Goal: Navigation & Orientation: Find specific page/section

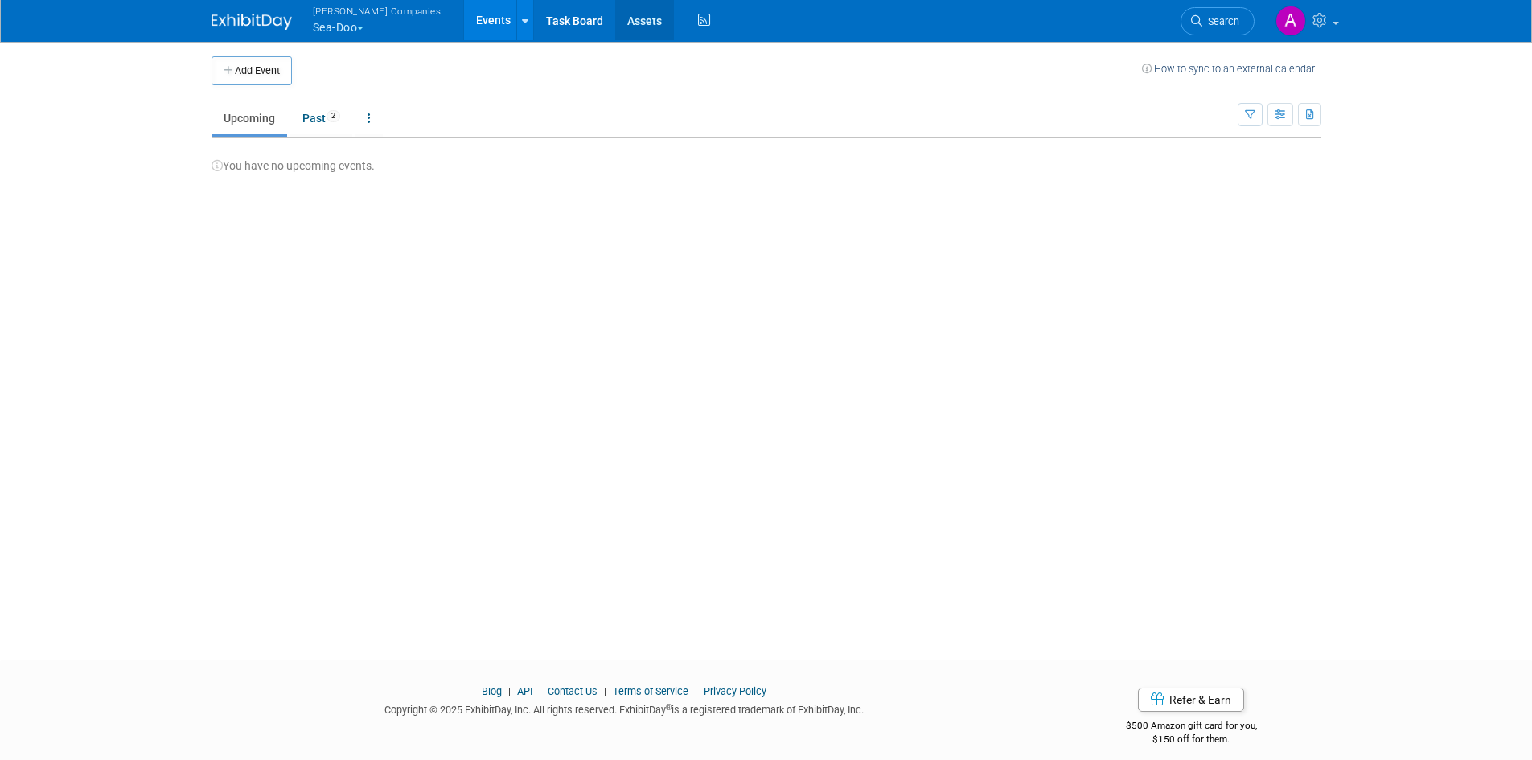
click at [615, 14] on link "Assets" at bounding box center [644, 20] width 59 height 40
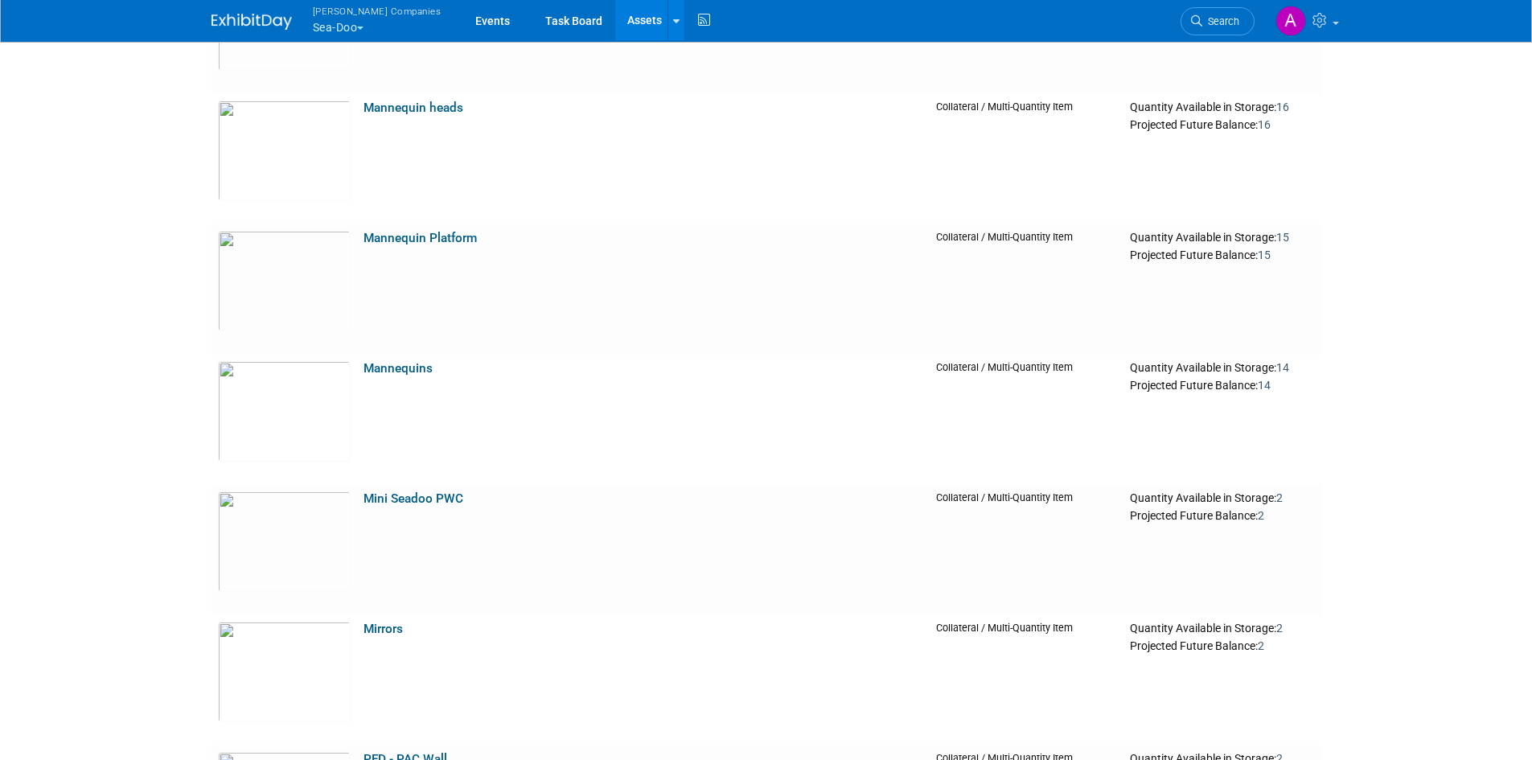
scroll to position [4102, 0]
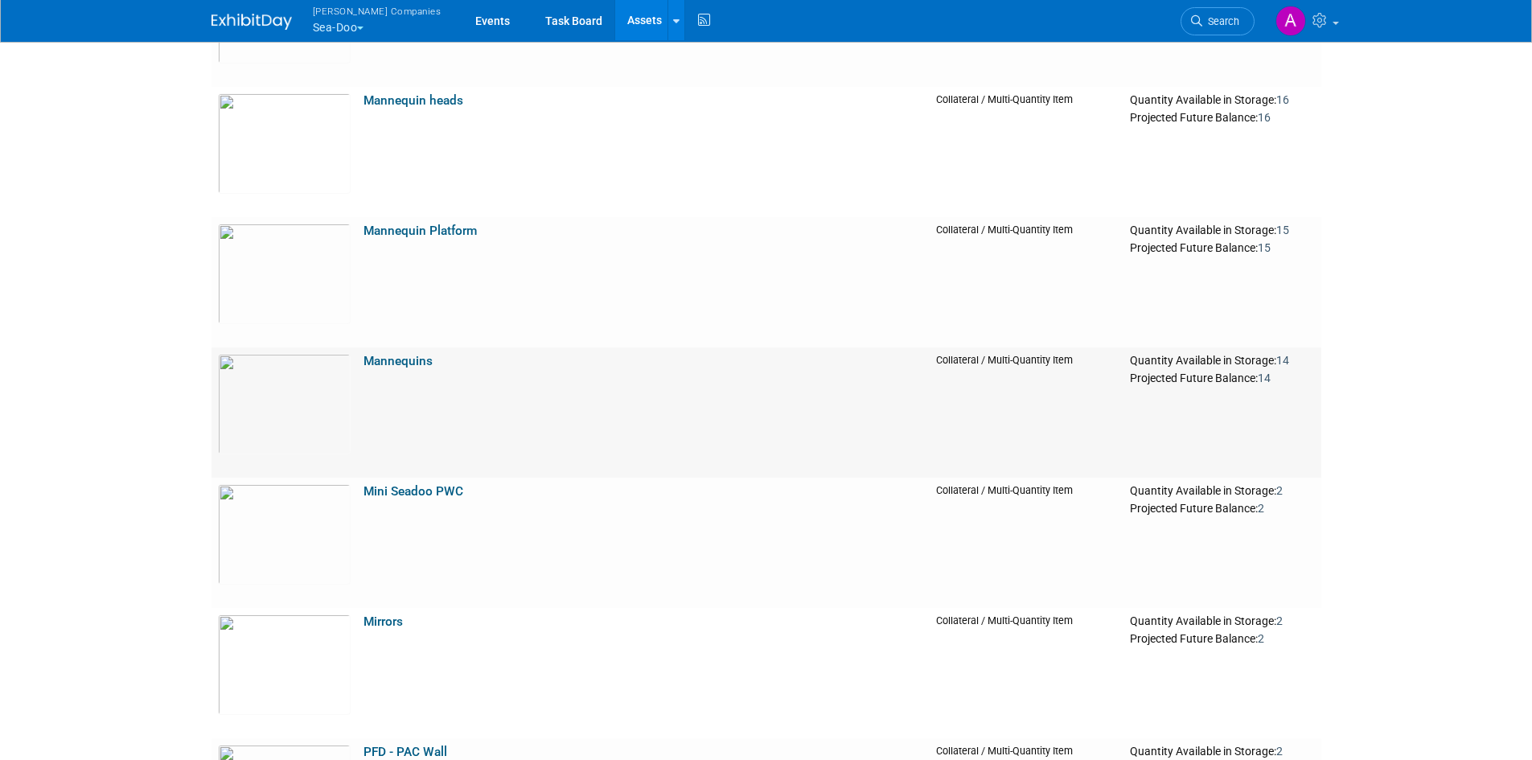
click at [407, 366] on link "Mannequins" at bounding box center [398, 361] width 69 height 14
